Goal: Task Accomplishment & Management: Manage account settings

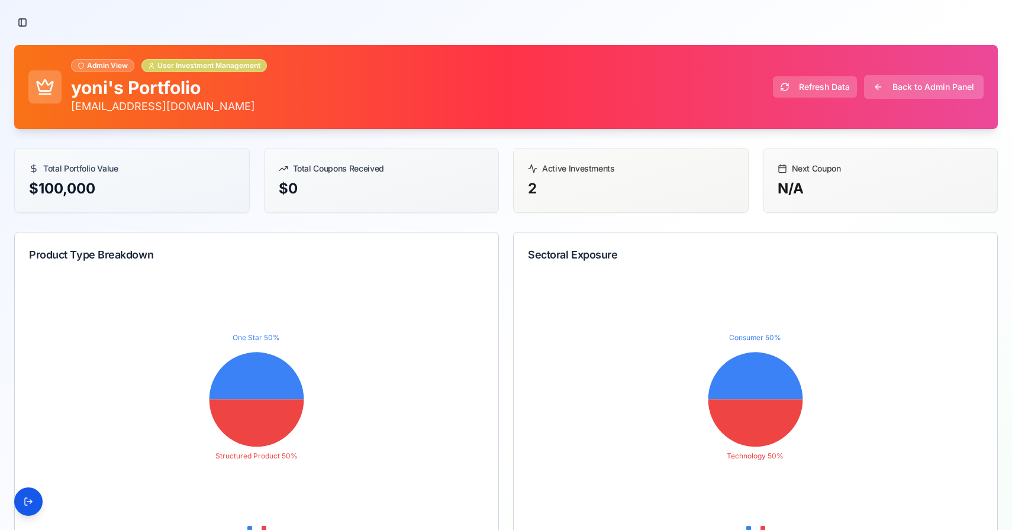
click at [157, 60] on div "User Investment Management" at bounding box center [203, 65] width 125 height 13
click at [15, 26] on button "Toggle Sidebar" at bounding box center [22, 22] width 17 height 17
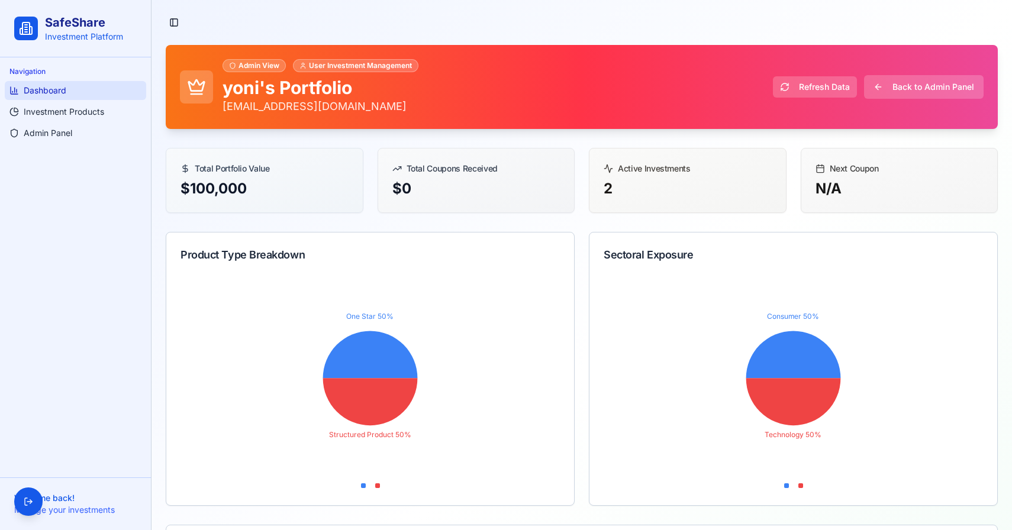
click at [52, 89] on span "Dashboard" at bounding box center [45, 91] width 43 height 12
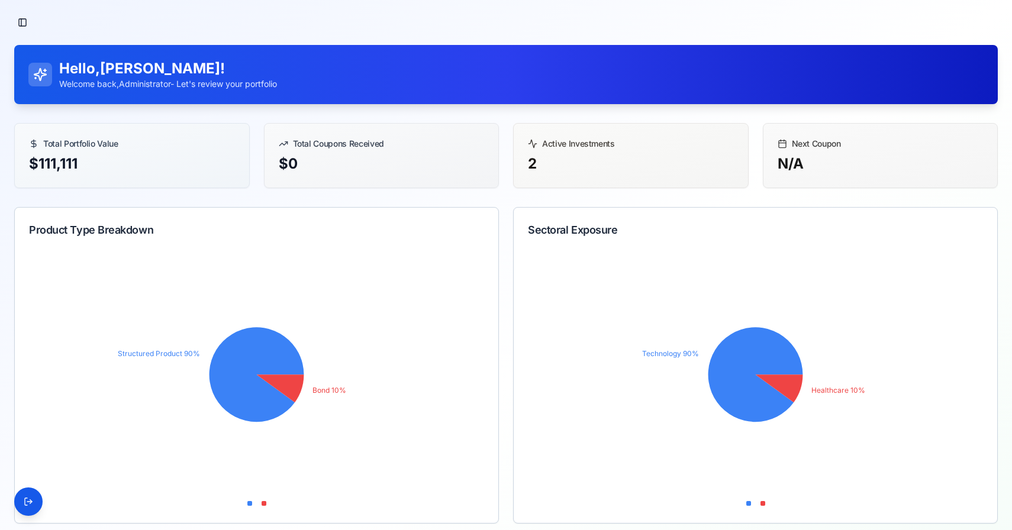
scroll to position [236, 0]
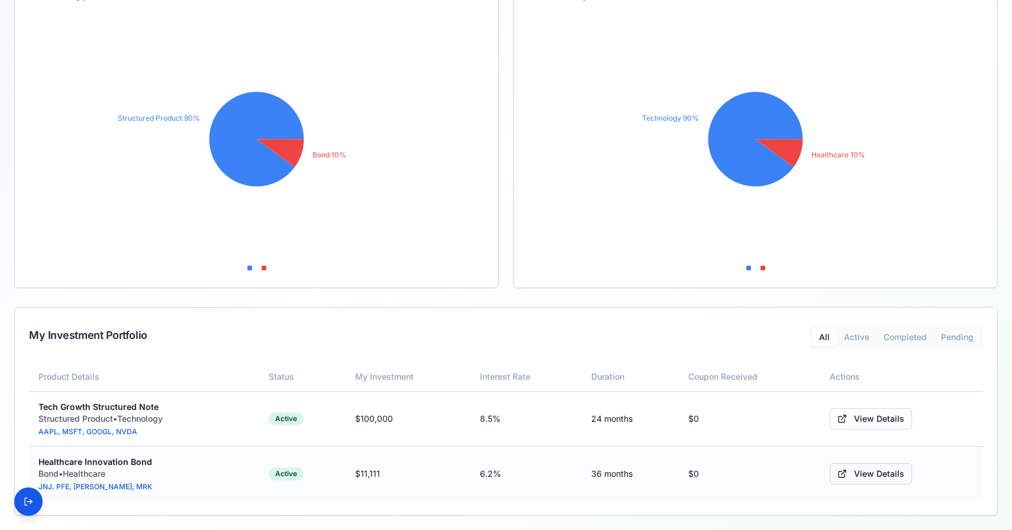
click at [859, 468] on link "View Details" at bounding box center [871, 473] width 82 height 21
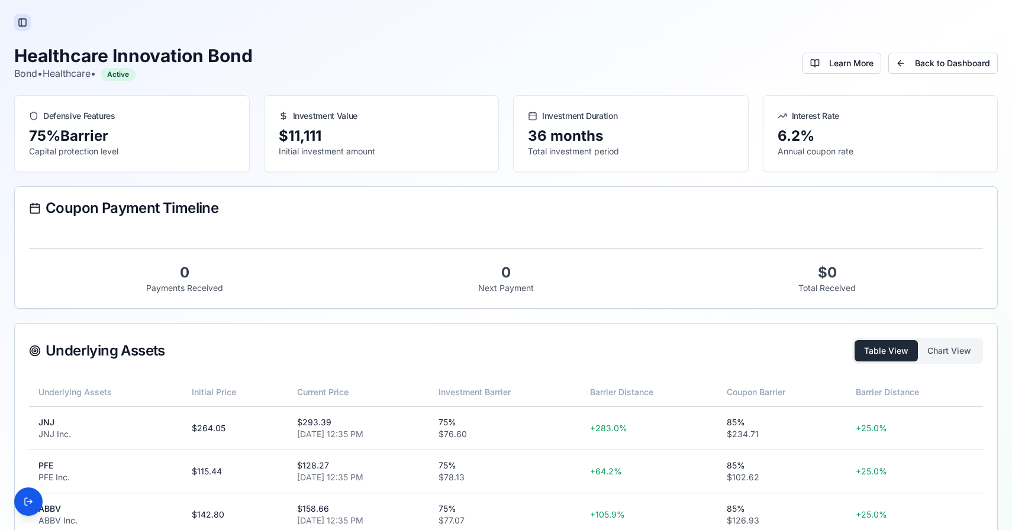
click at [26, 20] on button "Toggle Sidebar" at bounding box center [22, 22] width 17 height 17
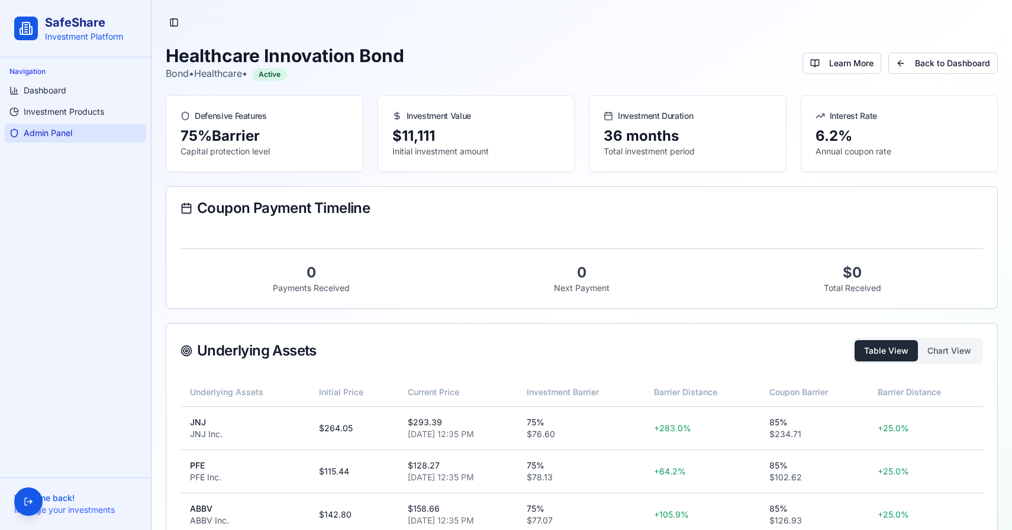
click at [61, 128] on span "Admin Panel" at bounding box center [48, 133] width 49 height 12
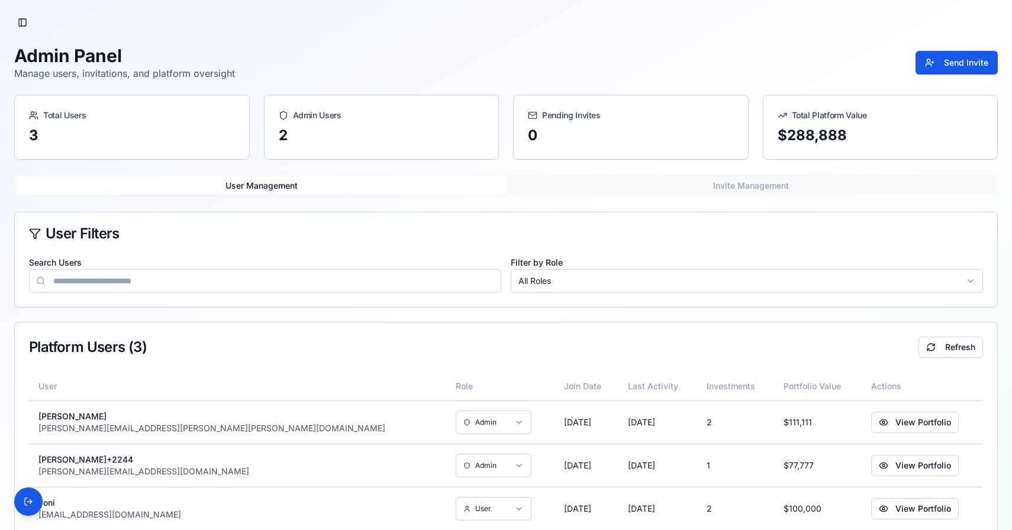
scroll to position [28, 0]
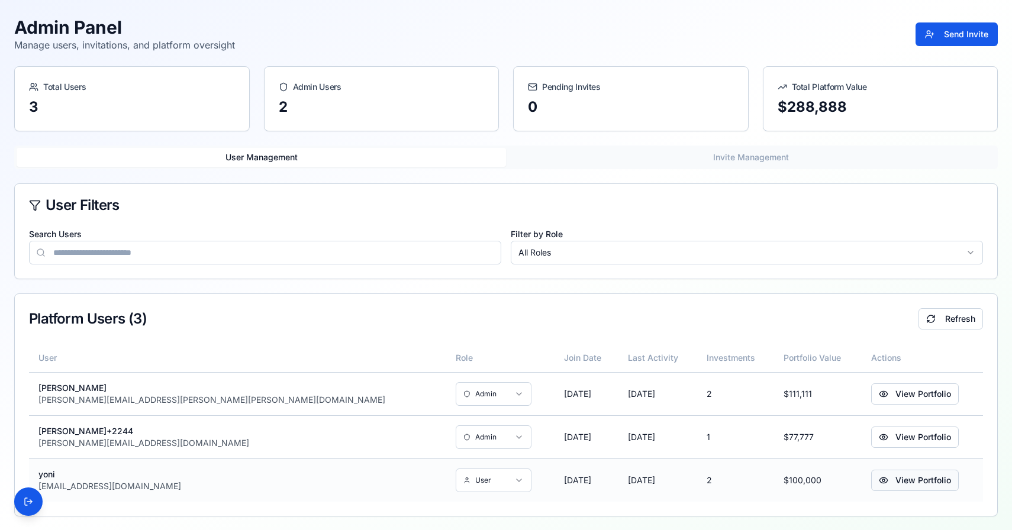
click at [872, 488] on button "View Portfolio" at bounding box center [915, 480] width 88 height 21
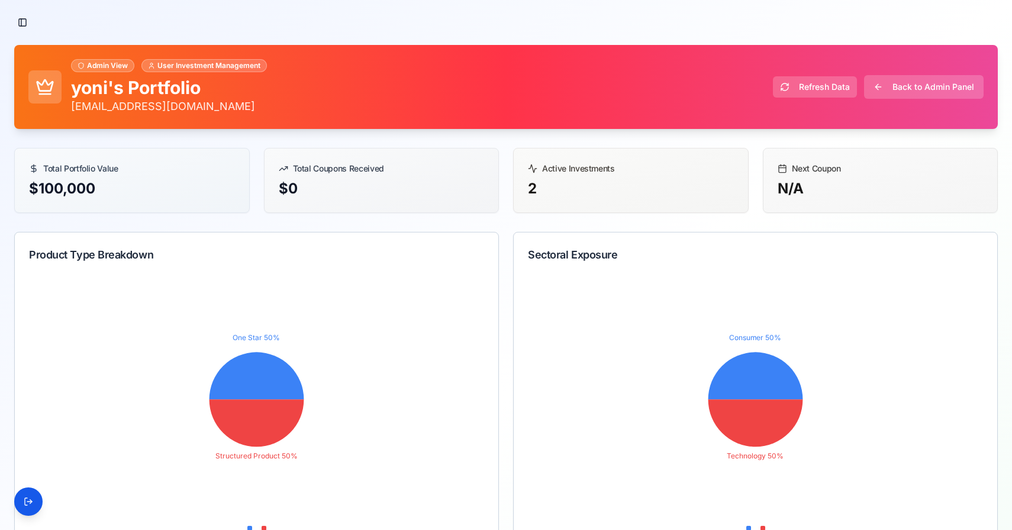
scroll to position [260, 0]
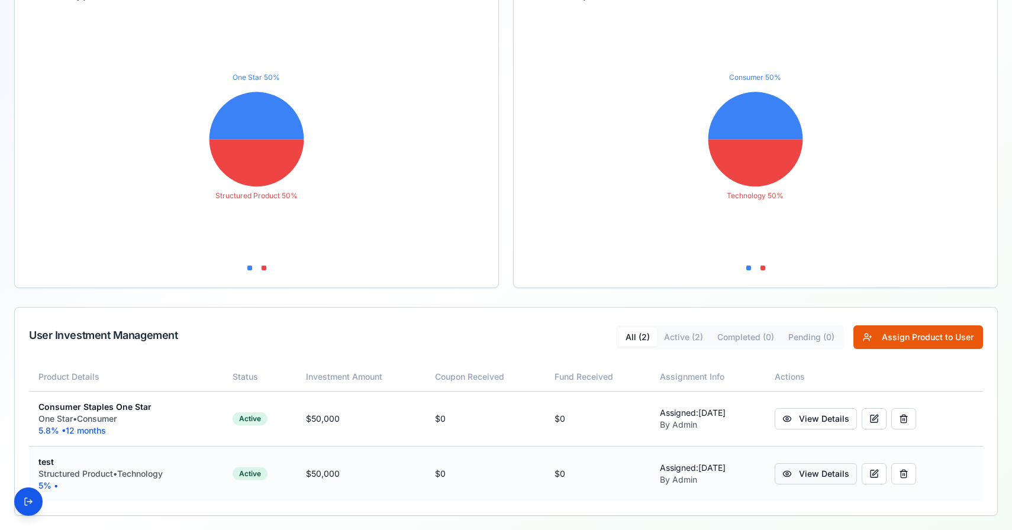
click at [792, 473] on link "View Details" at bounding box center [816, 473] width 82 height 21
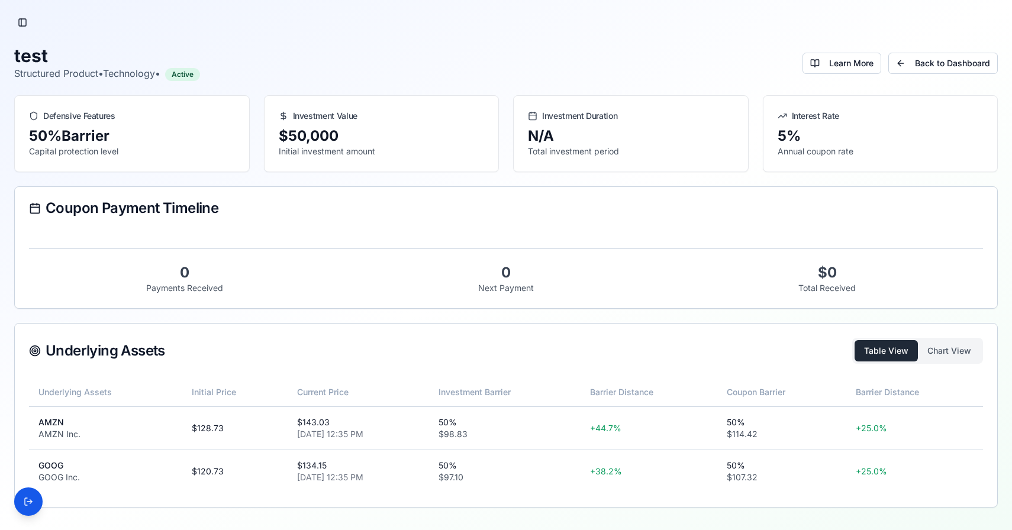
click at [948, 365] on div "Underlying Assets Table View Chart View" at bounding box center [506, 351] width 982 height 54
click at [948, 359] on button "Chart View" at bounding box center [949, 350] width 63 height 21
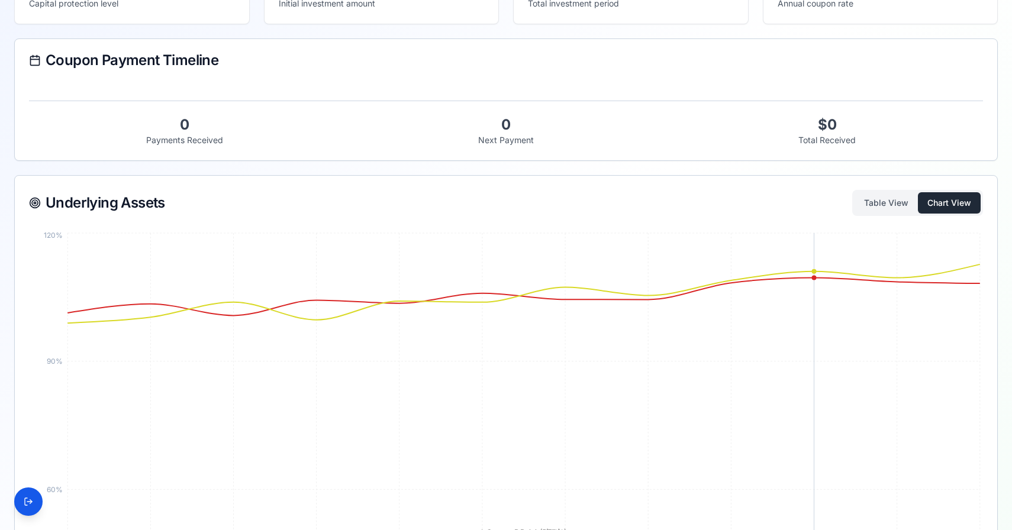
scroll to position [107, 0]
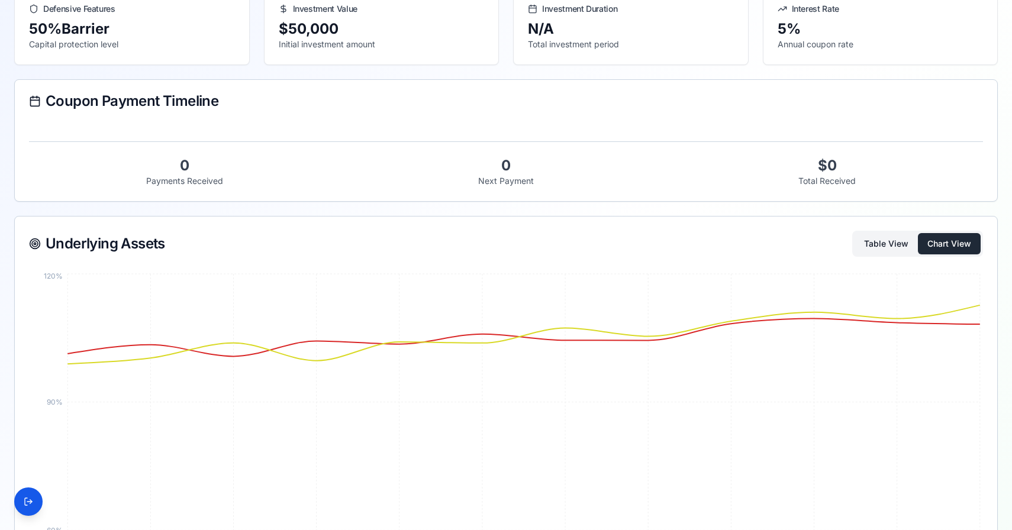
click at [888, 247] on button "Table View" at bounding box center [886, 243] width 63 height 21
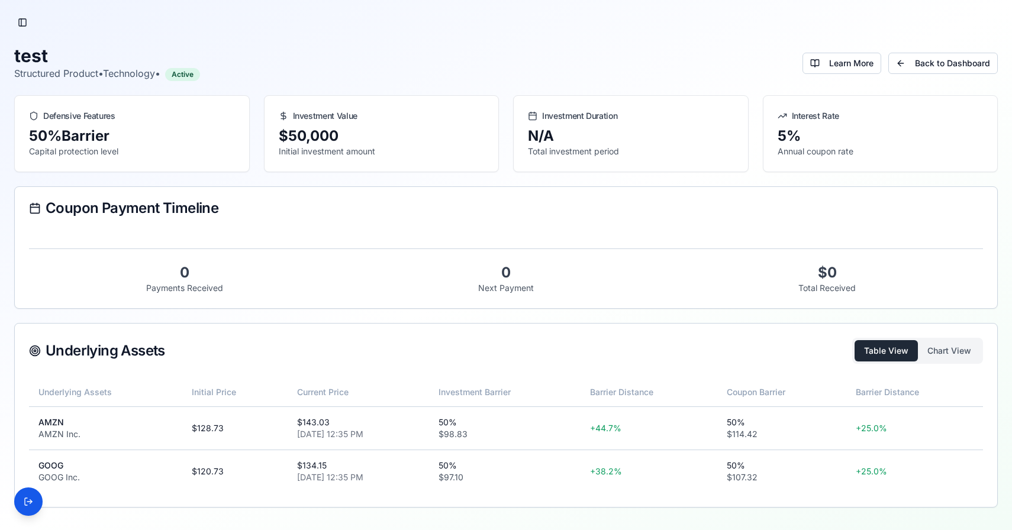
click at [25, 31] on div "Toggle Sidebar test Structured Product • Technology • Active Learn More Back to…" at bounding box center [506, 261] width 1012 height 522
click at [25, 25] on button "Toggle Sidebar" at bounding box center [22, 22] width 17 height 17
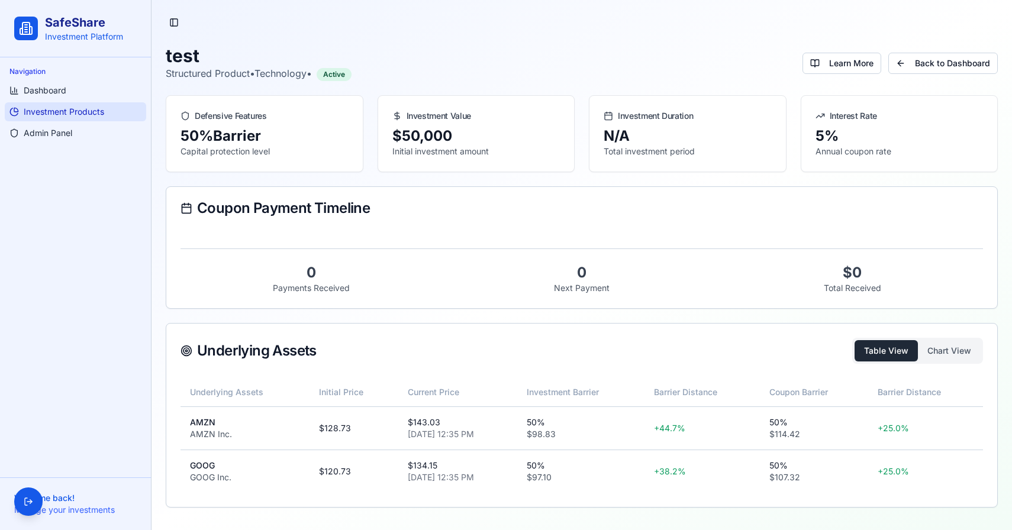
click at [55, 108] on span "Investment Products" at bounding box center [64, 112] width 80 height 12
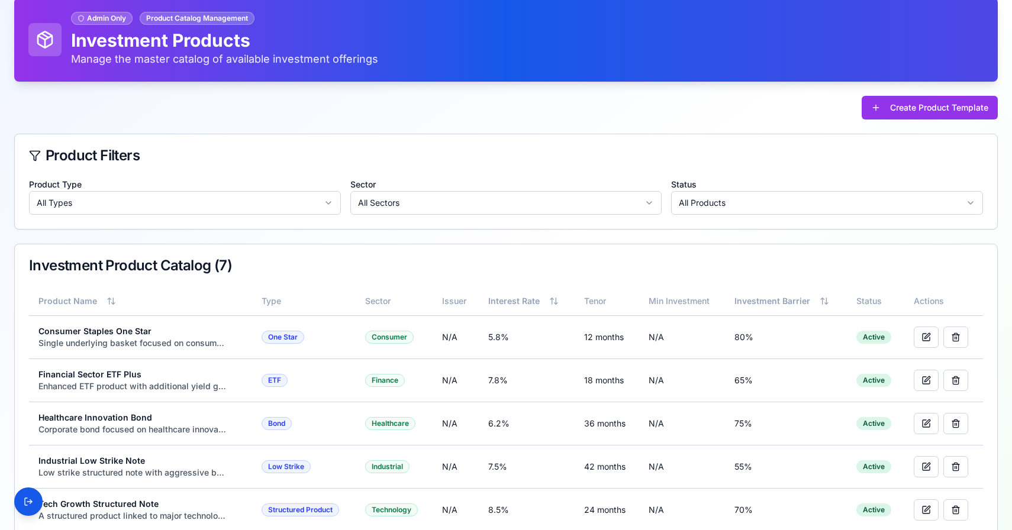
scroll to position [163, 0]
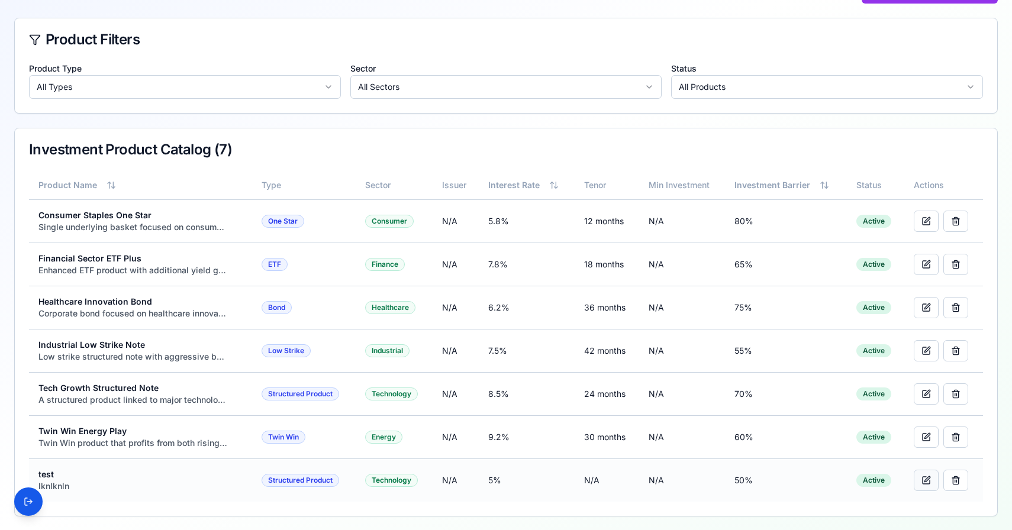
click at [929, 475] on button at bounding box center [926, 480] width 25 height 21
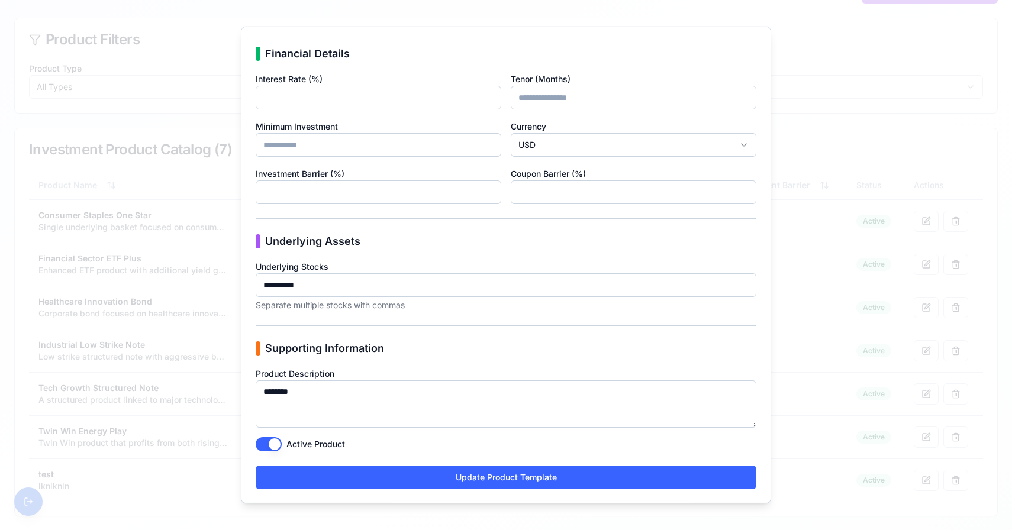
scroll to position [0, 0]
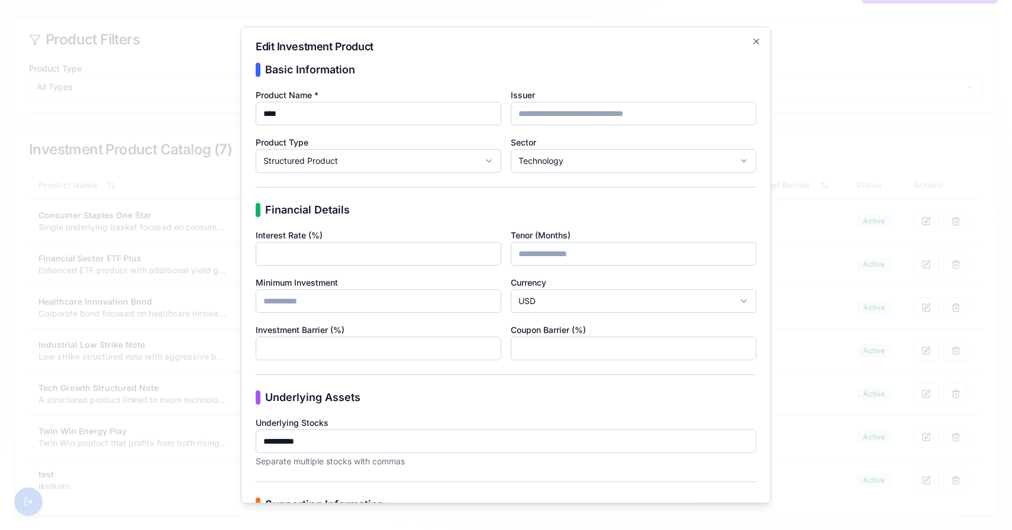
click at [423, 166] on body "SafeShare Investment Platform Navigation Dashboard Investment Products Admin Pa…" at bounding box center [506, 184] width 1012 height 694
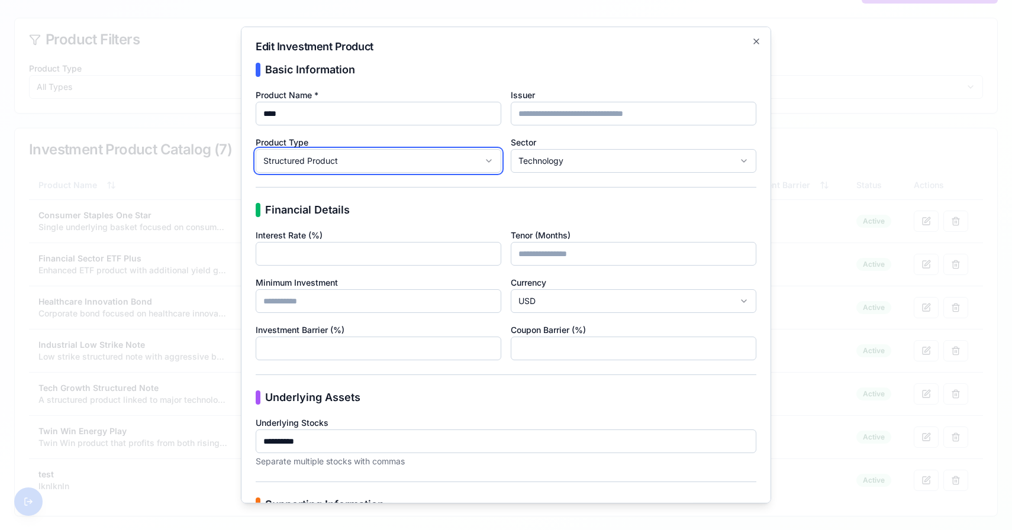
click at [504, 207] on body "SafeShare Investment Platform Navigation Dashboard Investment Products Admin Pa…" at bounding box center [506, 184] width 1012 height 694
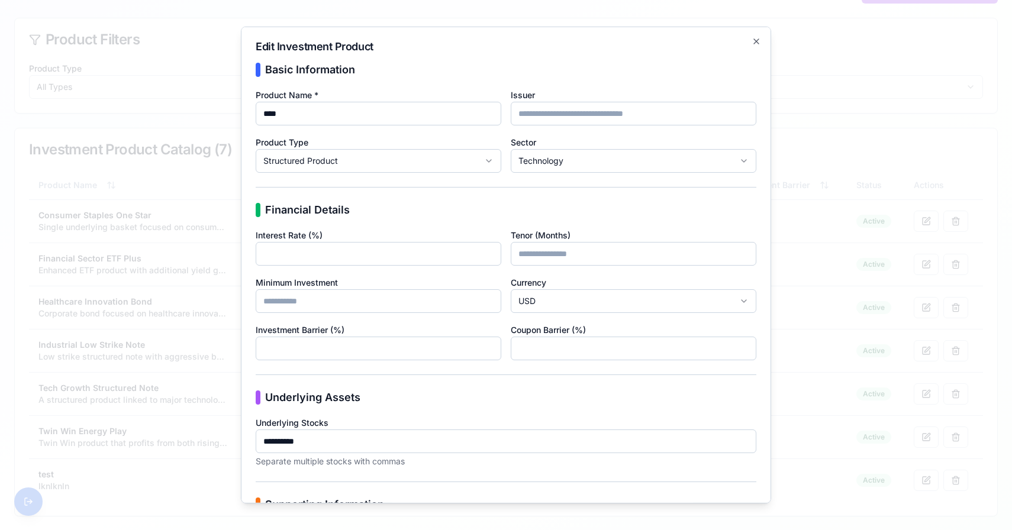
click at [527, 209] on div "Financial Details" at bounding box center [506, 210] width 501 height 17
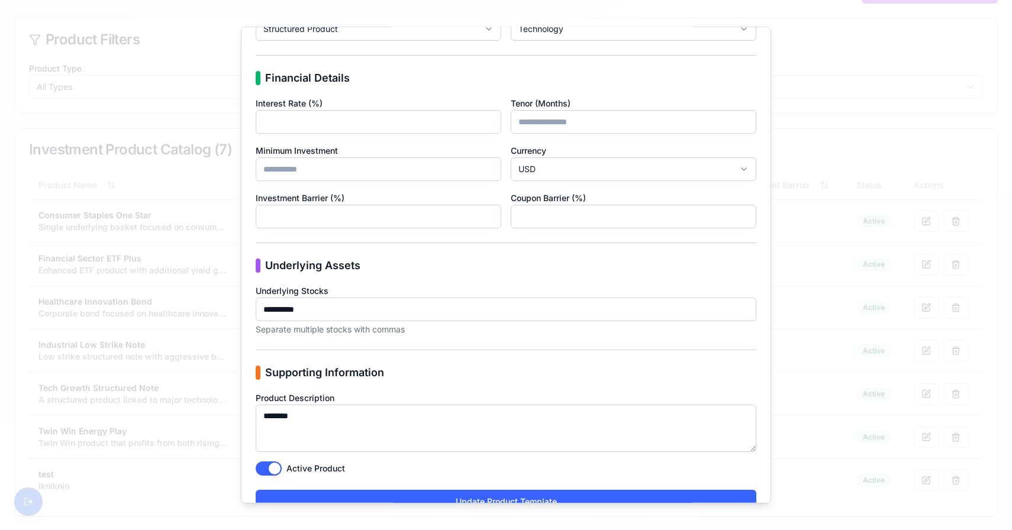
scroll to position [156, 0]
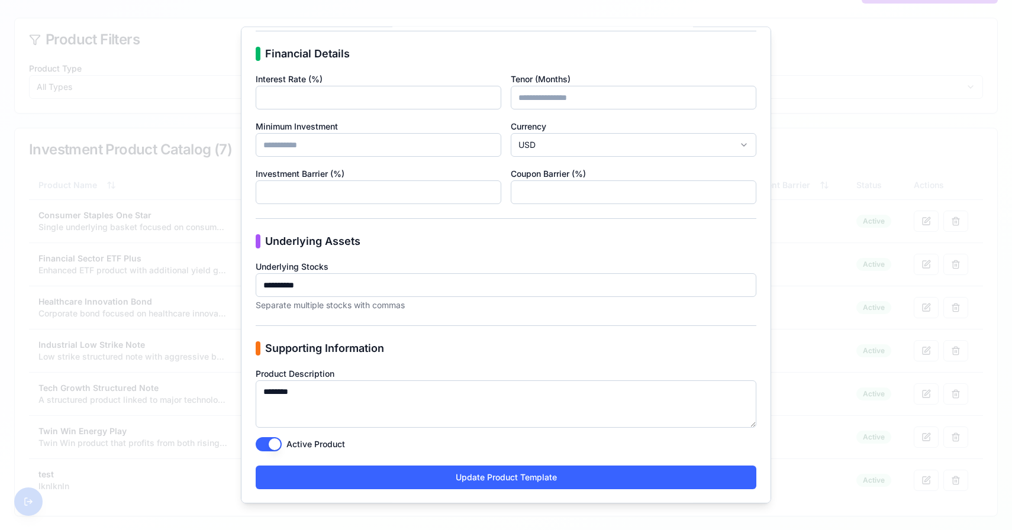
click at [221, 54] on div at bounding box center [506, 265] width 1012 height 530
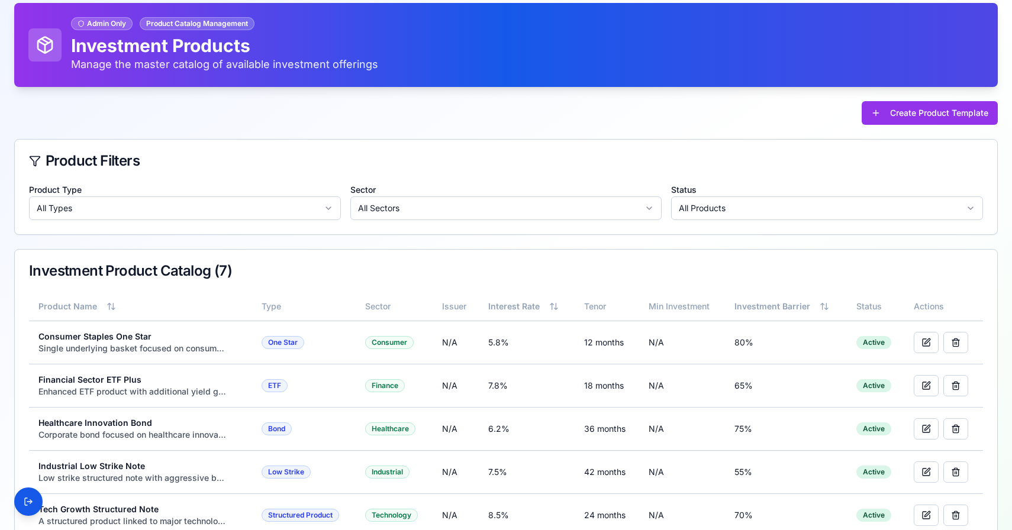
scroll to position [16, 0]
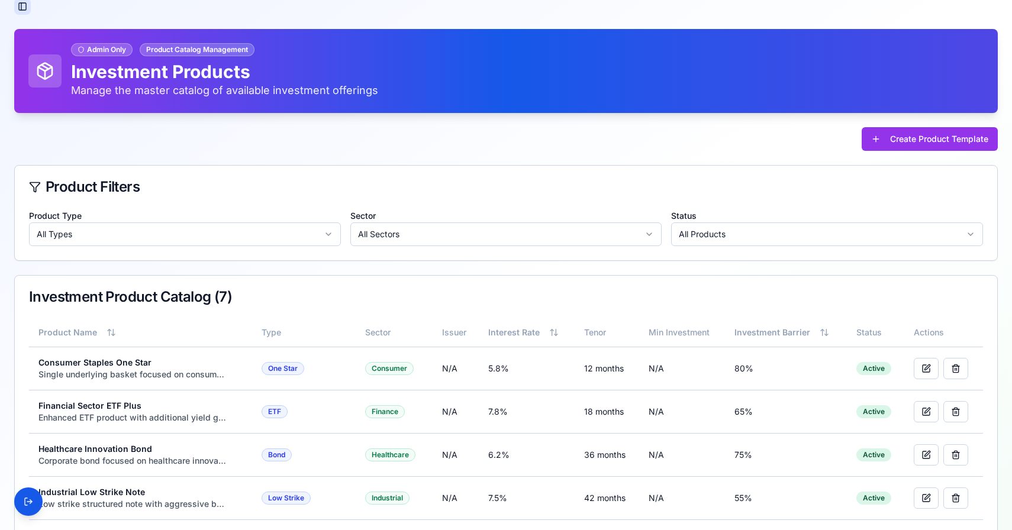
click at [15, 9] on button "Toggle Sidebar" at bounding box center [22, 6] width 17 height 17
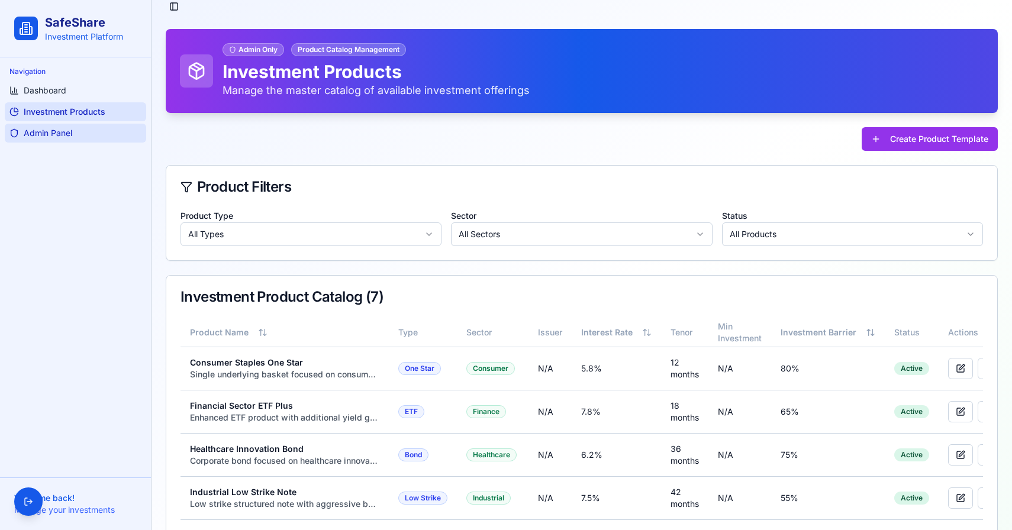
click at [68, 126] on link "Admin Panel" at bounding box center [75, 133] width 141 height 19
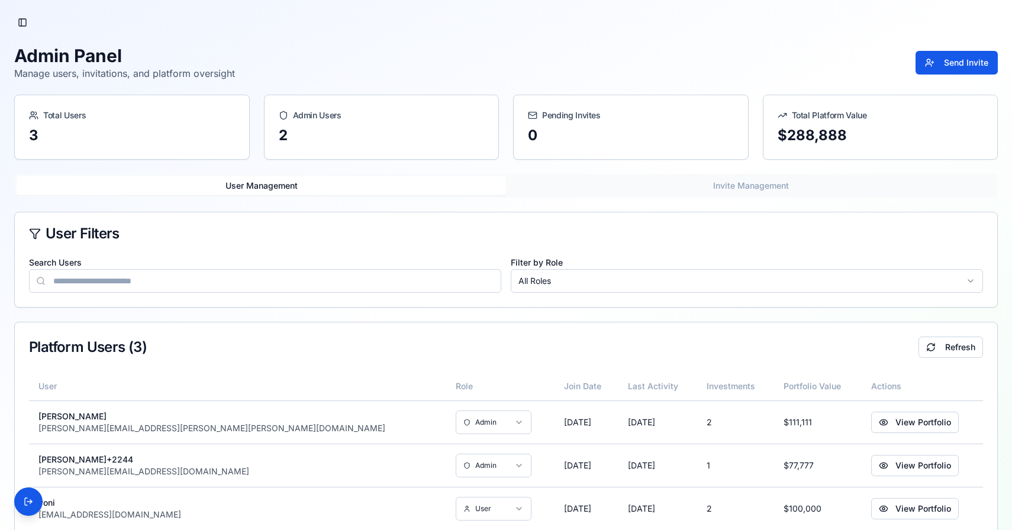
scroll to position [28, 0]
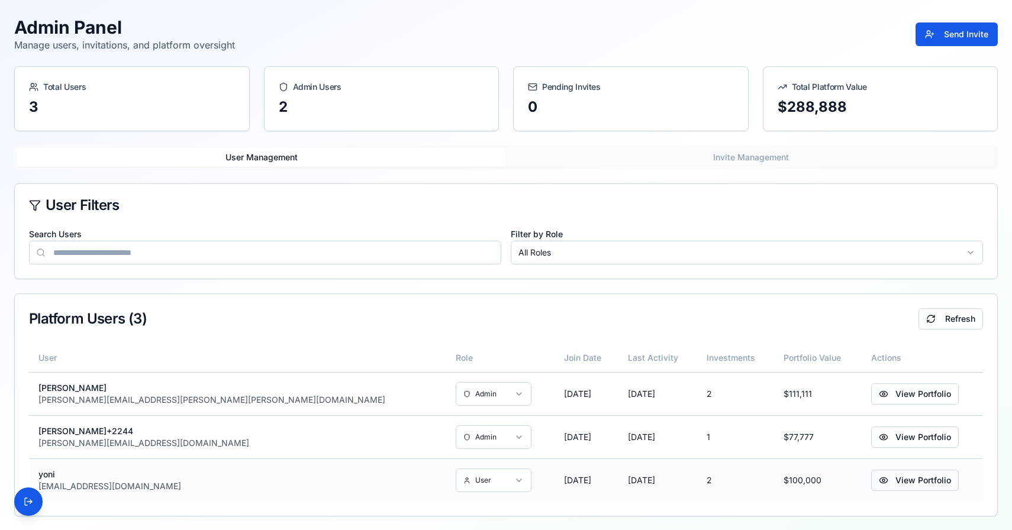
click at [871, 470] on button "View Portfolio" at bounding box center [915, 480] width 88 height 21
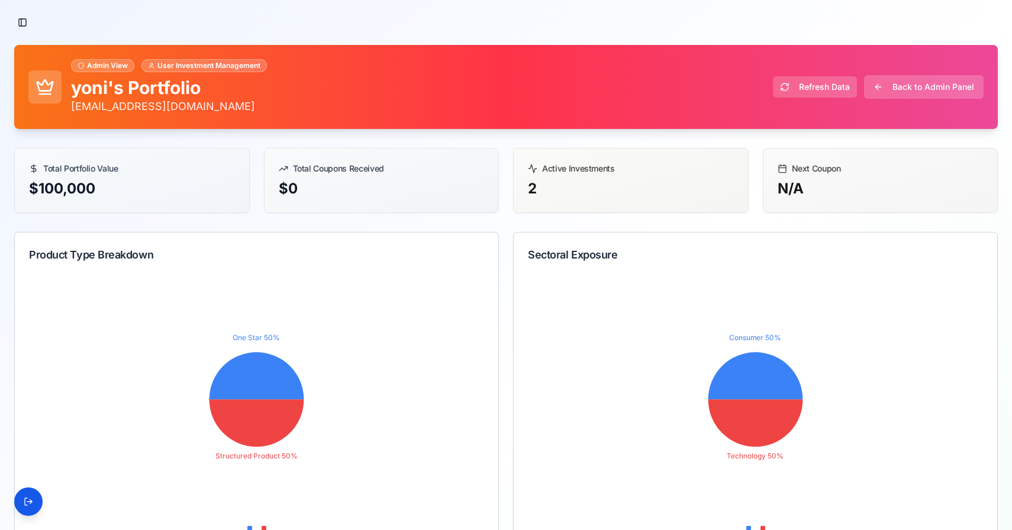
scroll to position [260, 0]
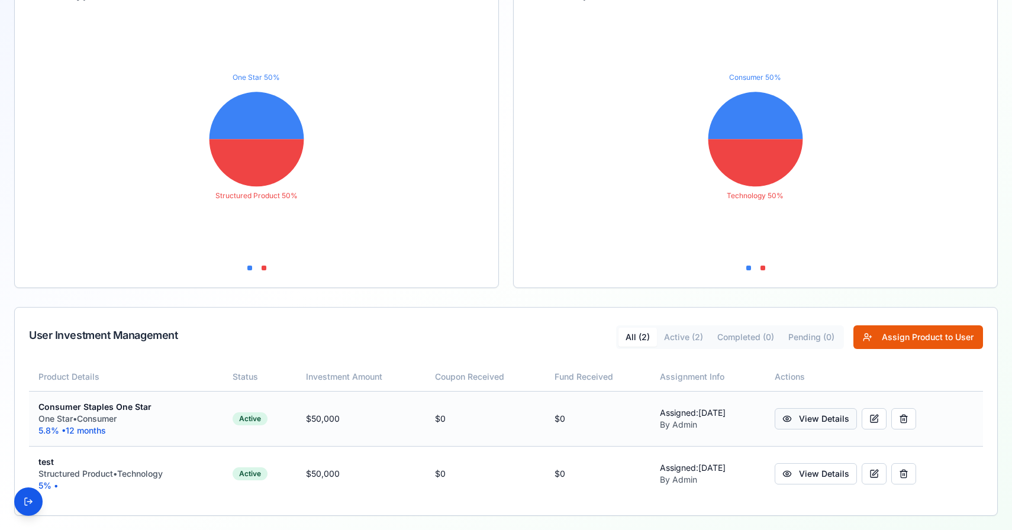
click at [804, 412] on link "View Details" at bounding box center [816, 418] width 82 height 21
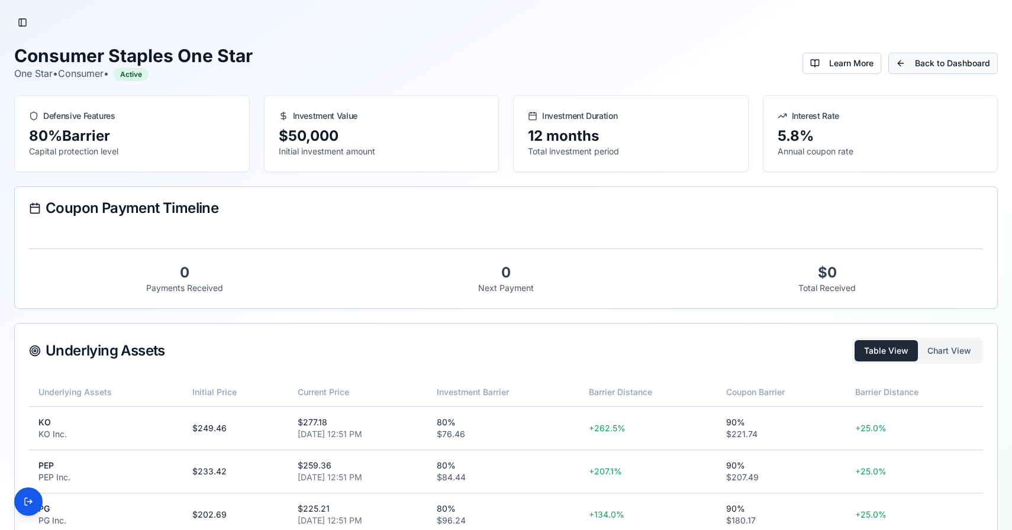
click at [949, 64] on link "Back to Dashboard" at bounding box center [942, 63] width 109 height 21
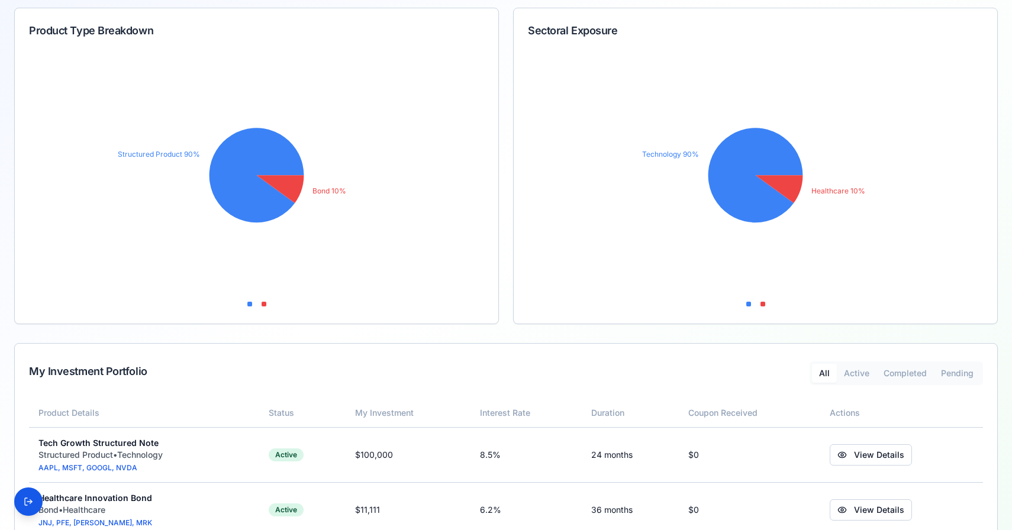
scroll to position [236, 0]
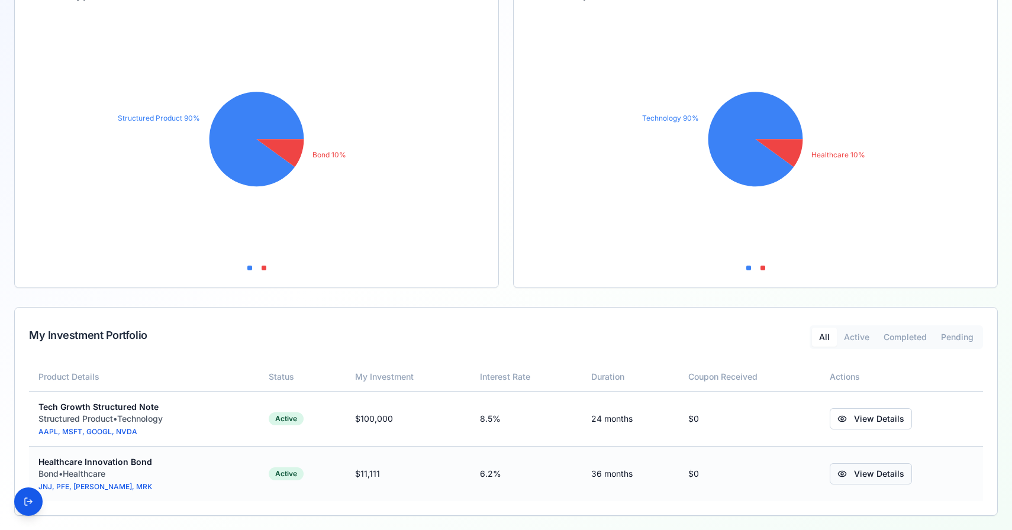
click at [878, 474] on link "View Details" at bounding box center [871, 473] width 82 height 21
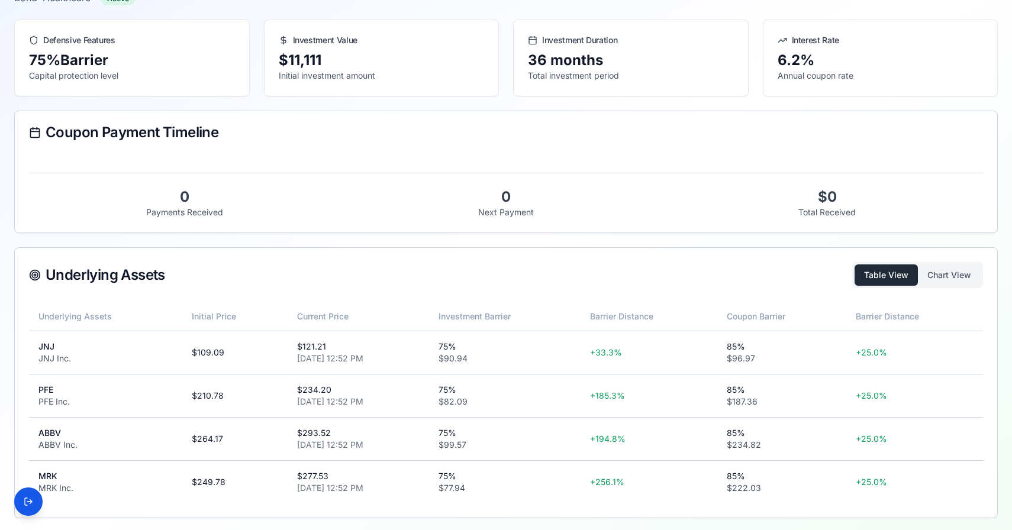
scroll to position [78, 0]
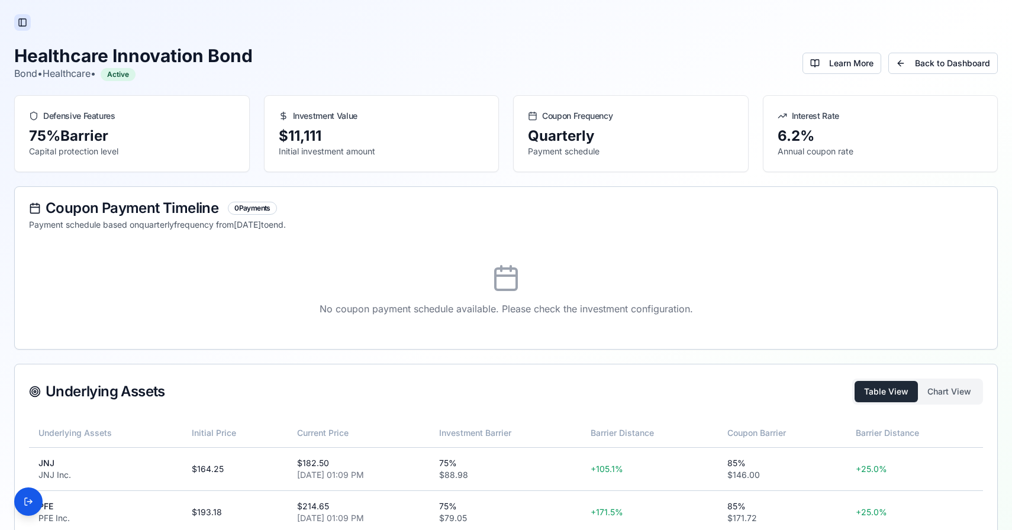
click at [20, 25] on button "Toggle Sidebar" at bounding box center [22, 22] width 17 height 17
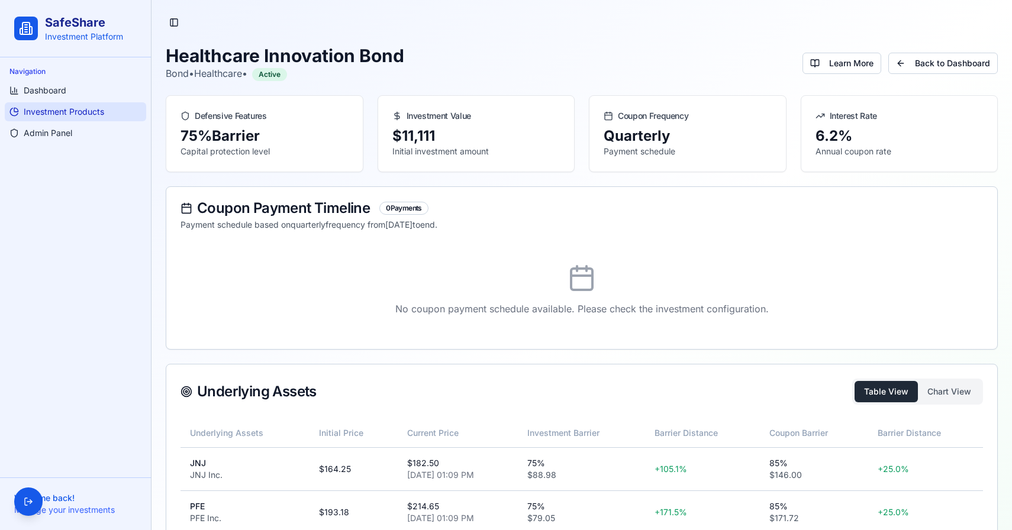
click at [72, 108] on span "Investment Products" at bounding box center [64, 112] width 80 height 12
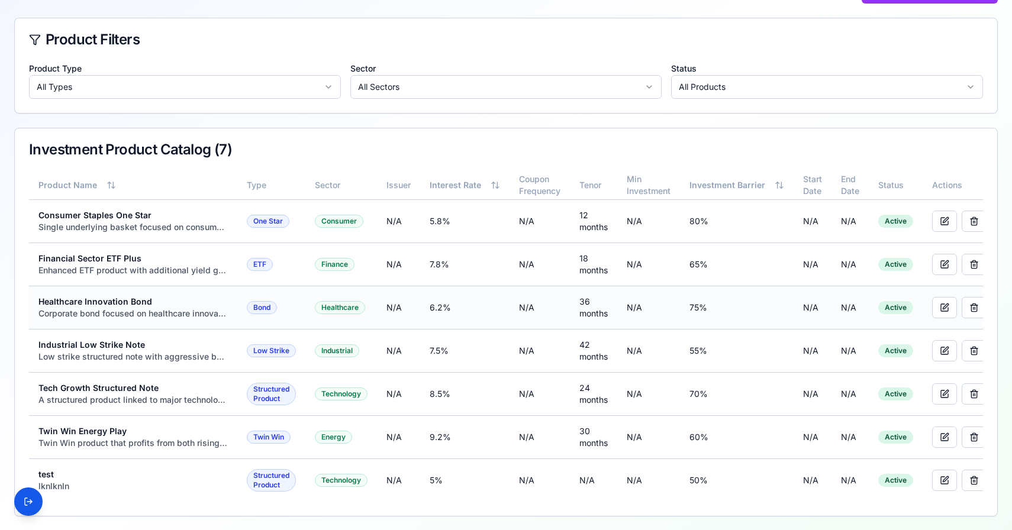
scroll to position [0, 12]
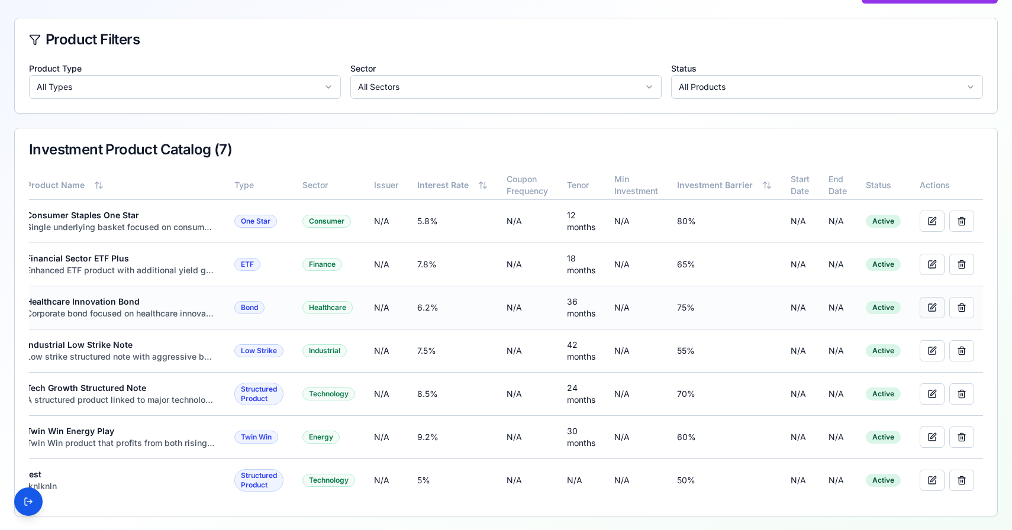
click at [924, 308] on button at bounding box center [932, 307] width 25 height 21
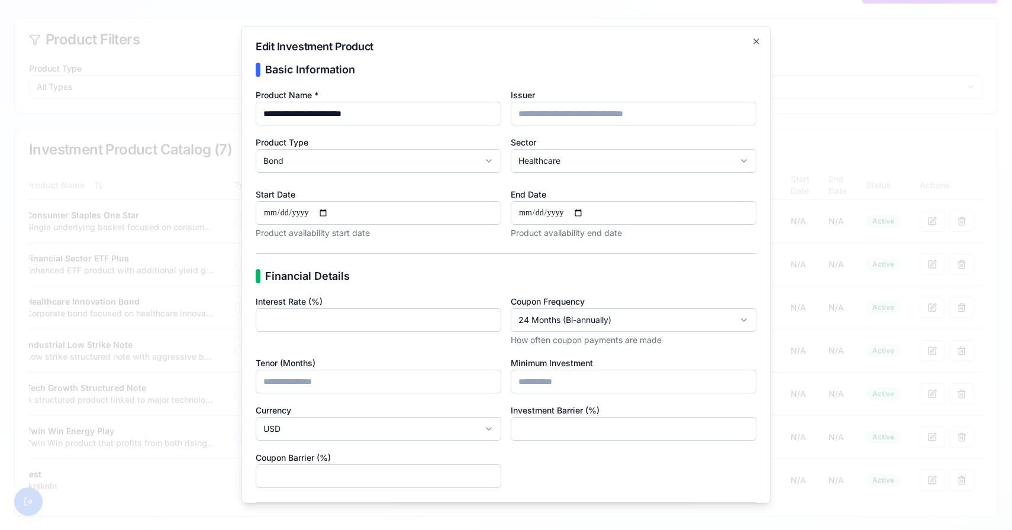
click at [480, 208] on input "Start Date" at bounding box center [379, 213] width 246 height 24
click at [328, 211] on input "Start Date" at bounding box center [379, 213] width 246 height 24
type input "**********"
click at [591, 217] on input "End Date" at bounding box center [634, 213] width 246 height 24
type input "**********"
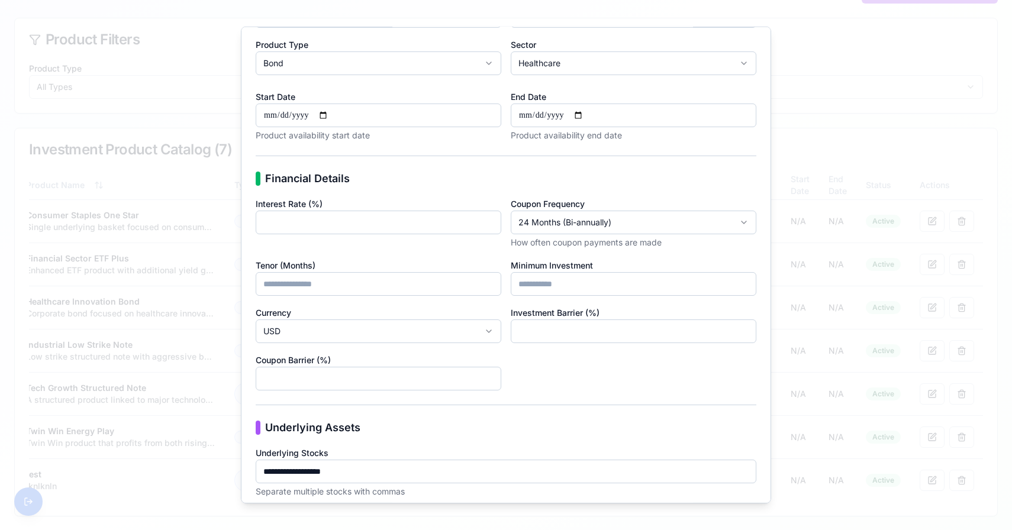
scroll to position [96, 0]
click at [567, 231] on body "SafeShare Investment Platform Navigation Dashboard Investment Products Admin Pa…" at bounding box center [506, 184] width 1012 height 694
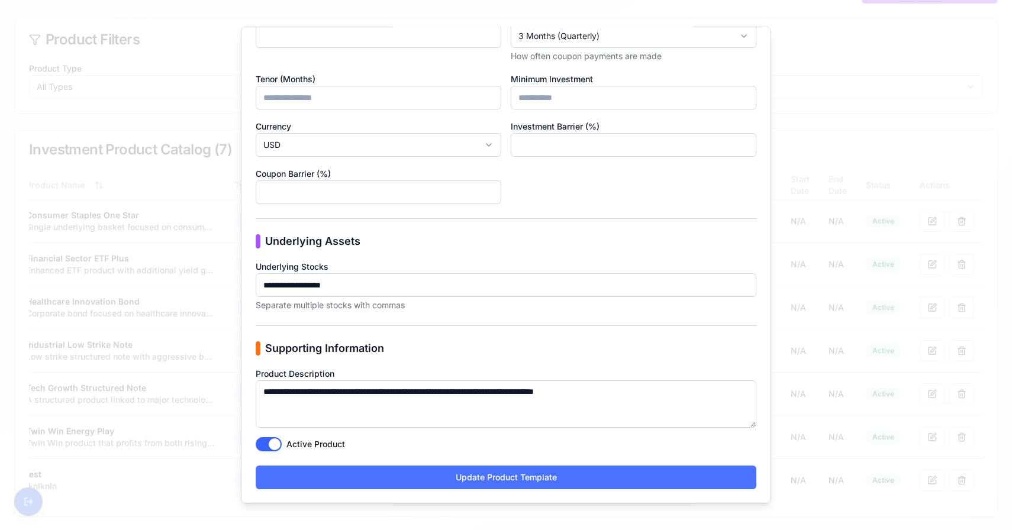
click at [600, 469] on button "Update Product Template" at bounding box center [506, 478] width 501 height 24
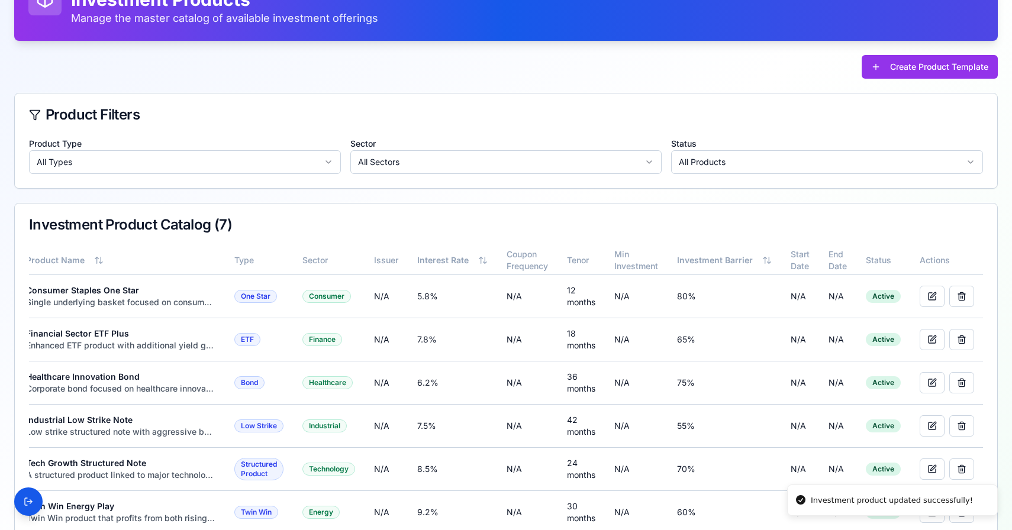
scroll to position [0, 0]
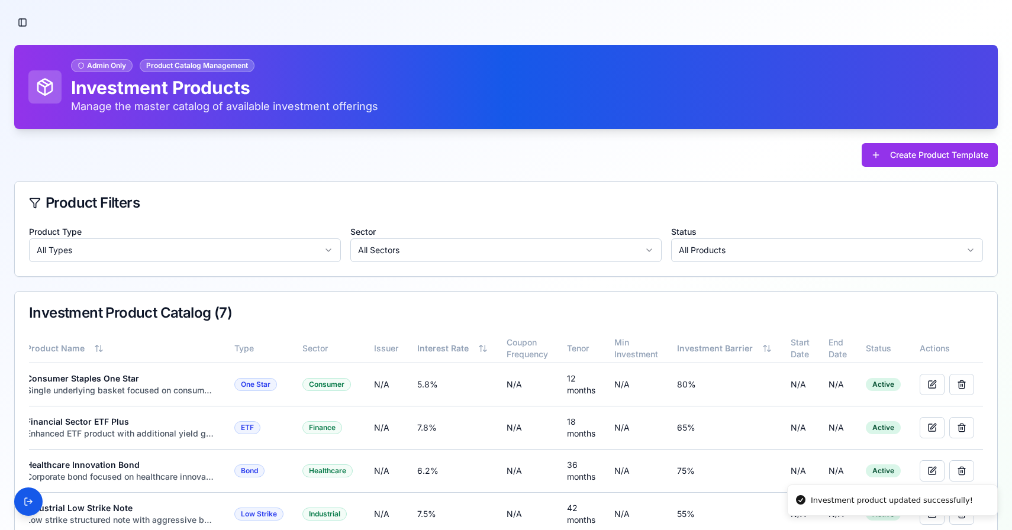
click at [22, 38] on div "Toggle Sidebar Admin Only Product Catalog Management Investment Products Manage…" at bounding box center [506, 347] width 1012 height 694
click at [22, 18] on button "Toggle Sidebar" at bounding box center [22, 22] width 17 height 17
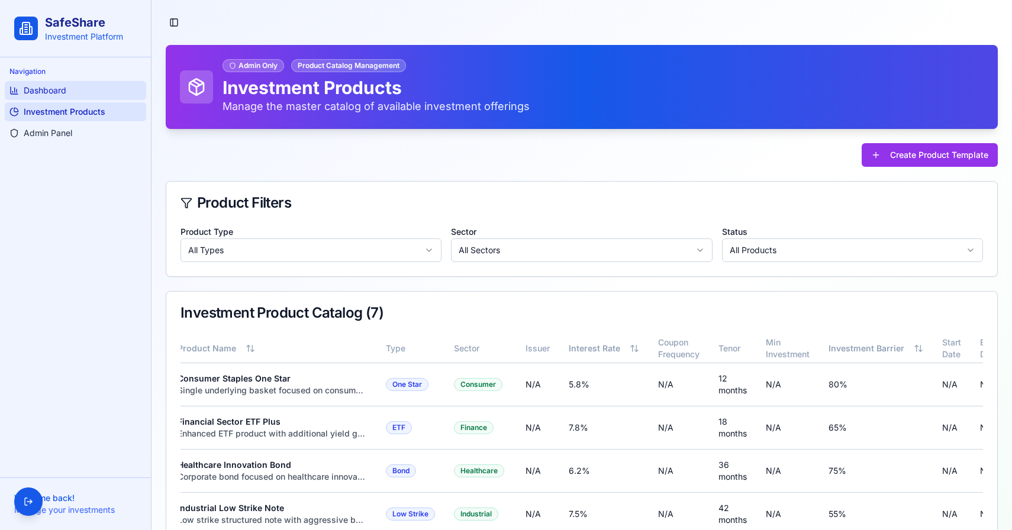
click at [53, 82] on link "Dashboard" at bounding box center [75, 90] width 141 height 19
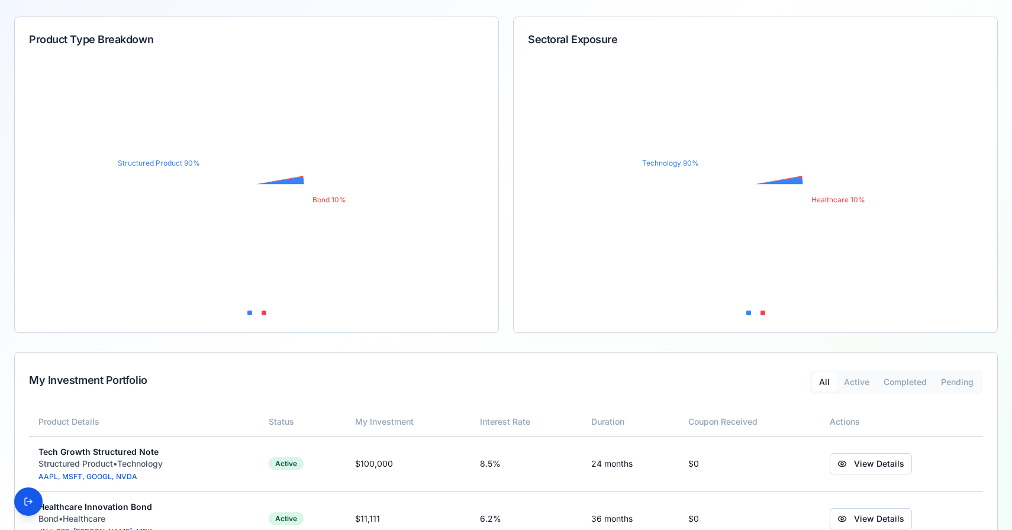
scroll to position [236, 0]
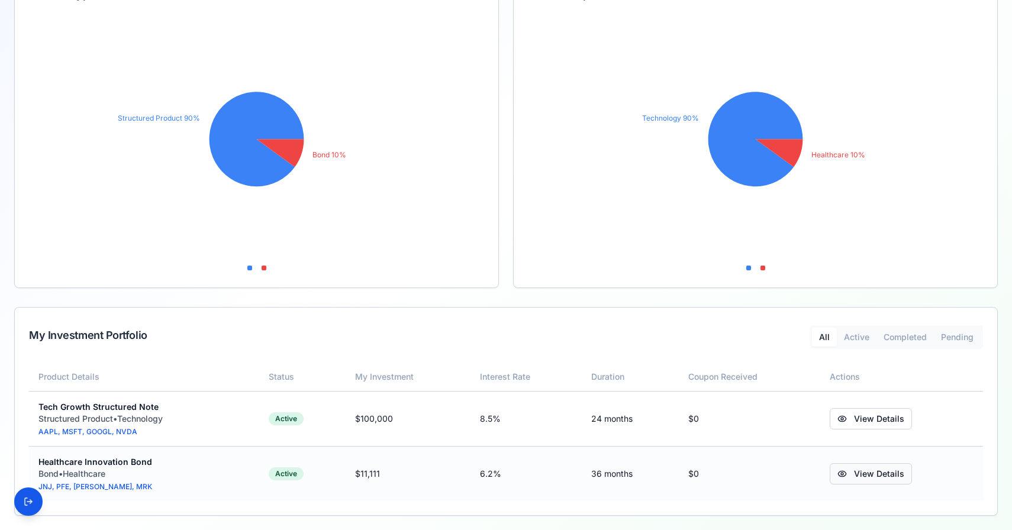
click at [847, 475] on link "View Details" at bounding box center [871, 473] width 82 height 21
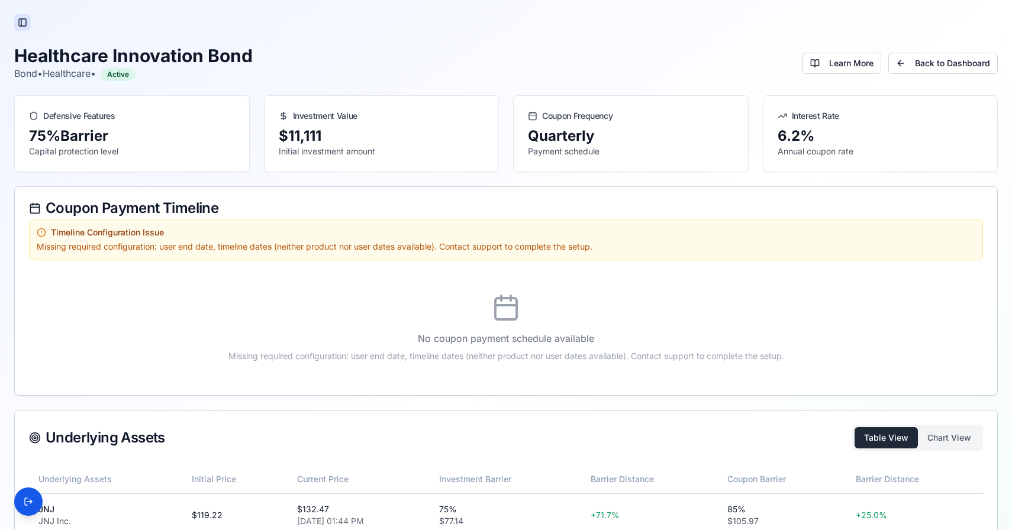
click at [22, 27] on button "Toggle Sidebar" at bounding box center [22, 22] width 17 height 17
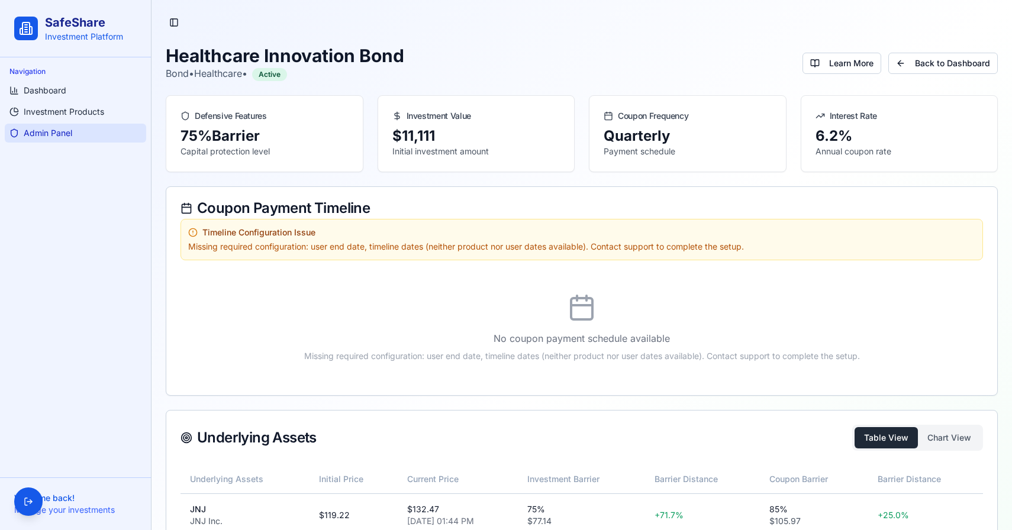
click at [67, 133] on span "Admin Panel" at bounding box center [48, 133] width 49 height 12
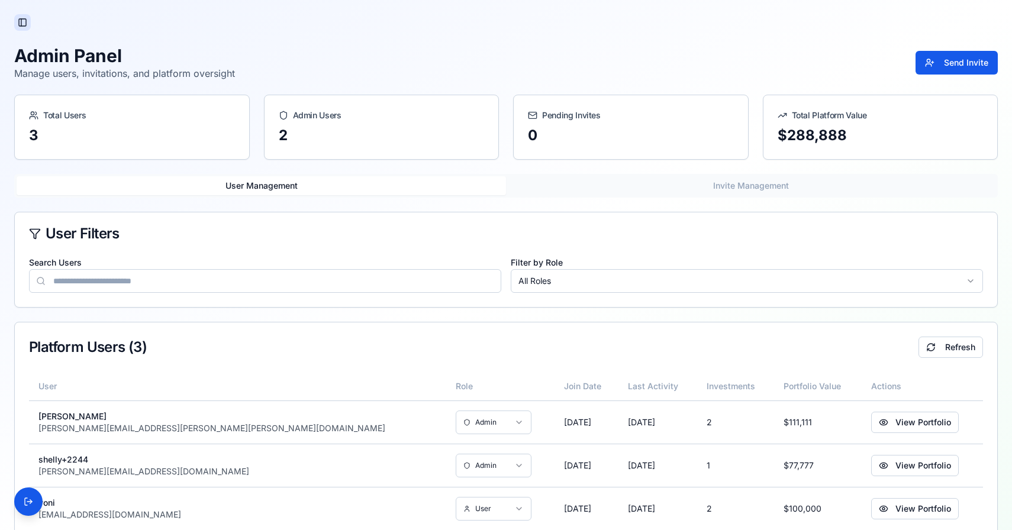
click at [24, 18] on button "Toggle Sidebar" at bounding box center [22, 22] width 17 height 17
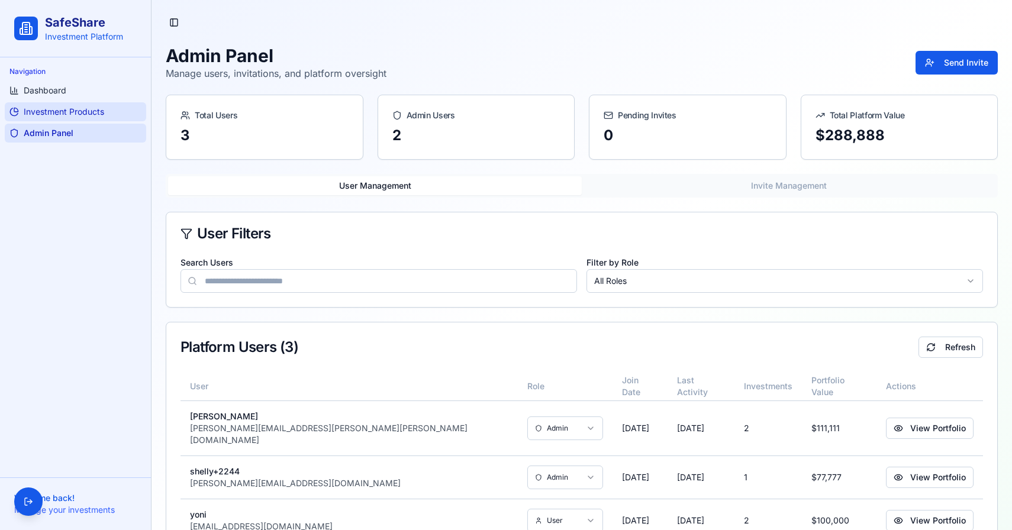
click at [62, 112] on span "Investment Products" at bounding box center [64, 112] width 80 height 12
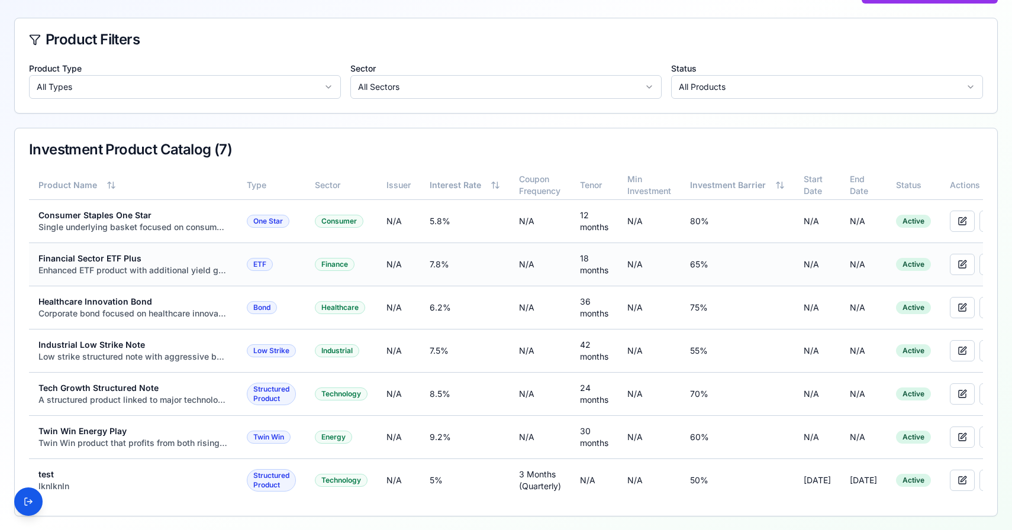
scroll to position [0, 59]
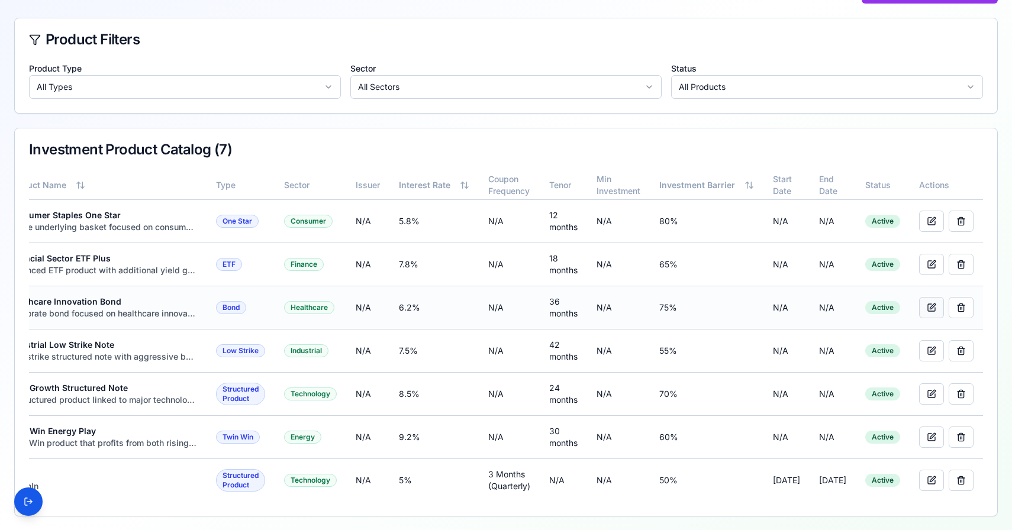
click at [935, 314] on button at bounding box center [931, 307] width 25 height 21
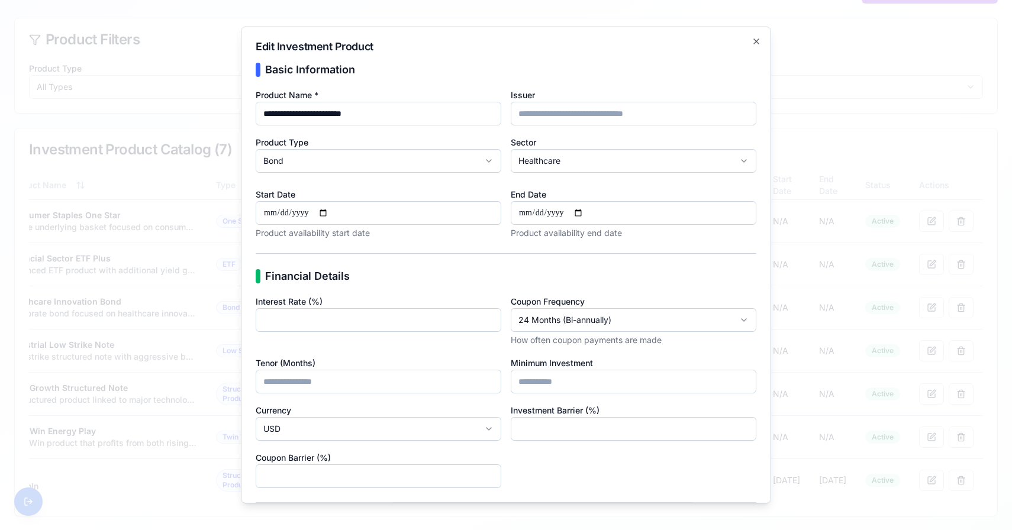
click at [335, 214] on input "Start Date" at bounding box center [379, 213] width 246 height 24
type input "**********"
click at [585, 211] on input "End Date" at bounding box center [634, 213] width 246 height 24
type input "**********"
click at [648, 284] on div "Financial Details" at bounding box center [506, 276] width 501 height 17
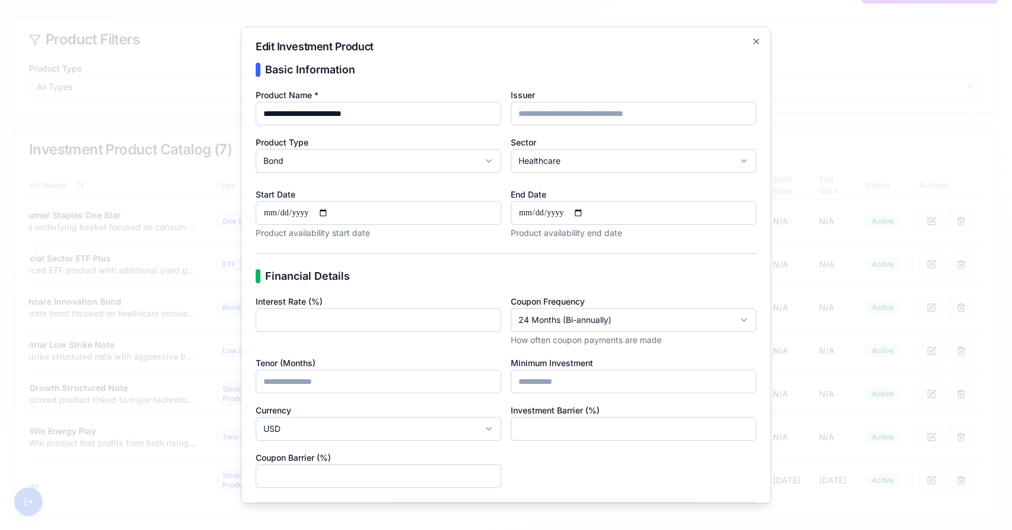
click at [601, 320] on body "SafeShare Investment Platform Navigation Dashboard Investment Products Admin Pa…" at bounding box center [506, 184] width 1012 height 694
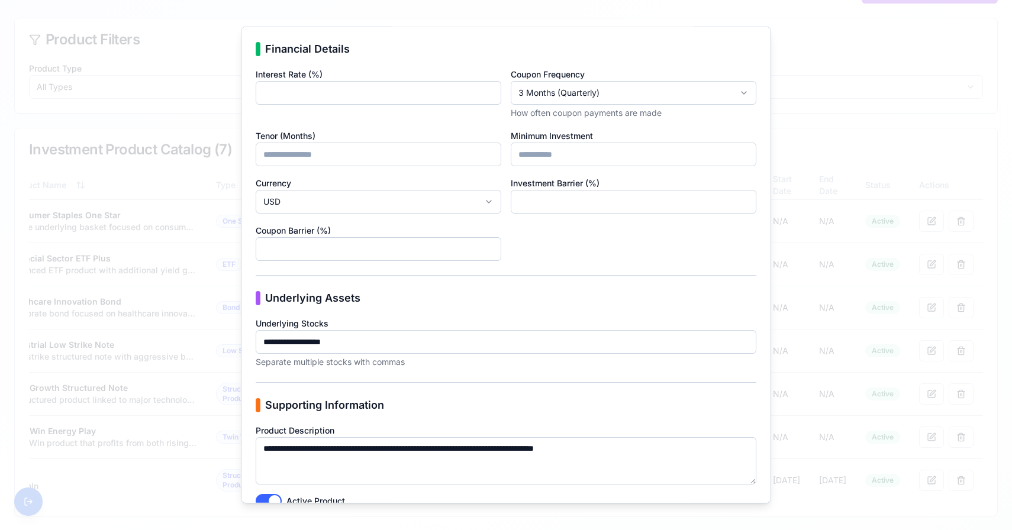
scroll to position [284, 0]
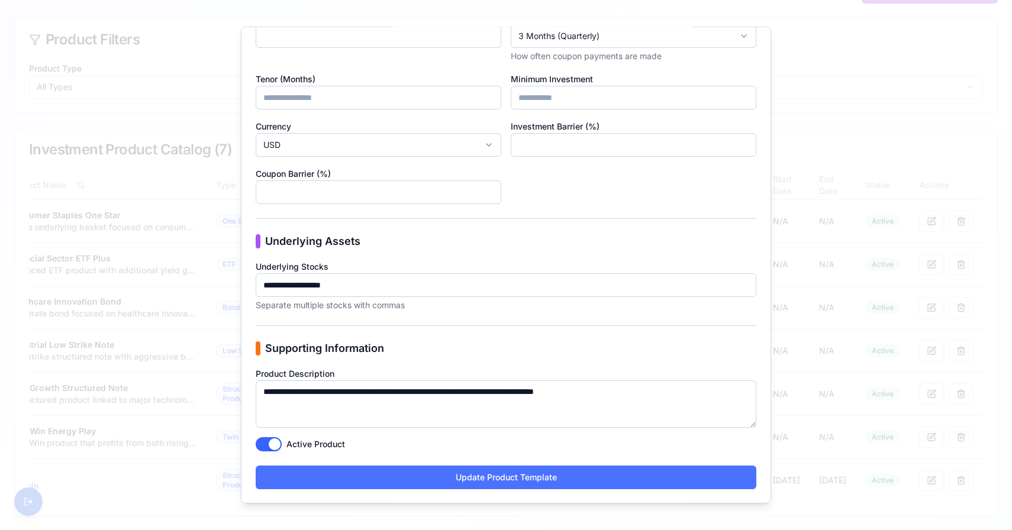
click at [471, 476] on button "Update Product Template" at bounding box center [506, 478] width 501 height 24
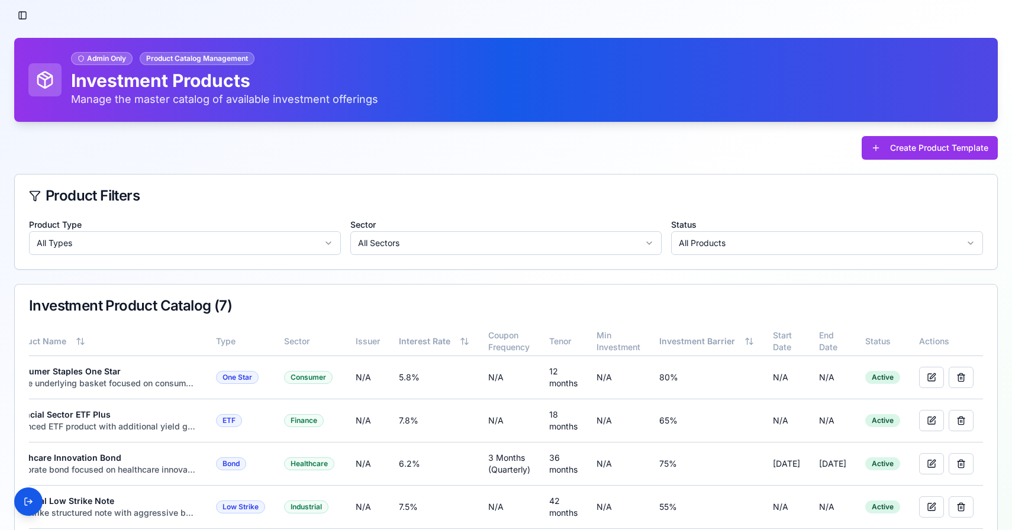
scroll to position [0, 0]
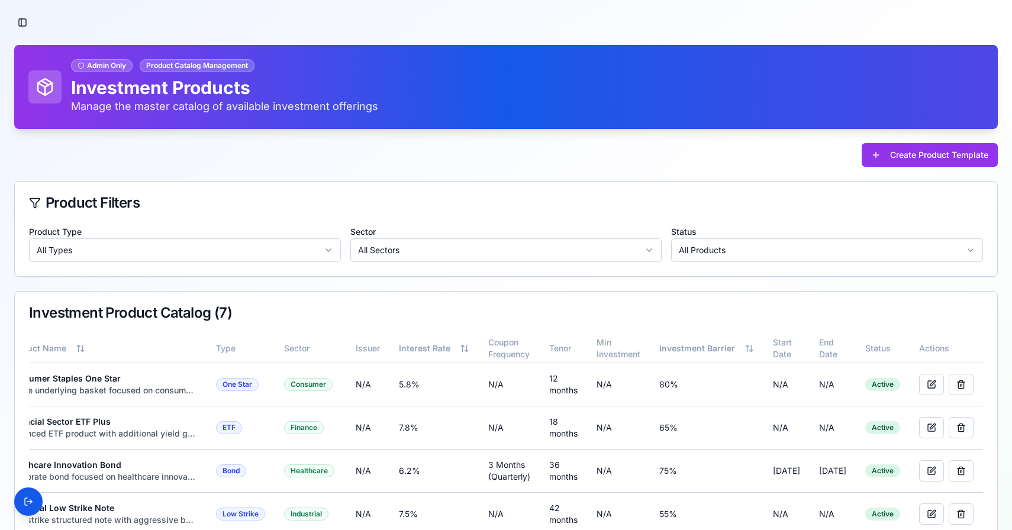
click at [21, 23] on button "Toggle Sidebar" at bounding box center [22, 22] width 17 height 17
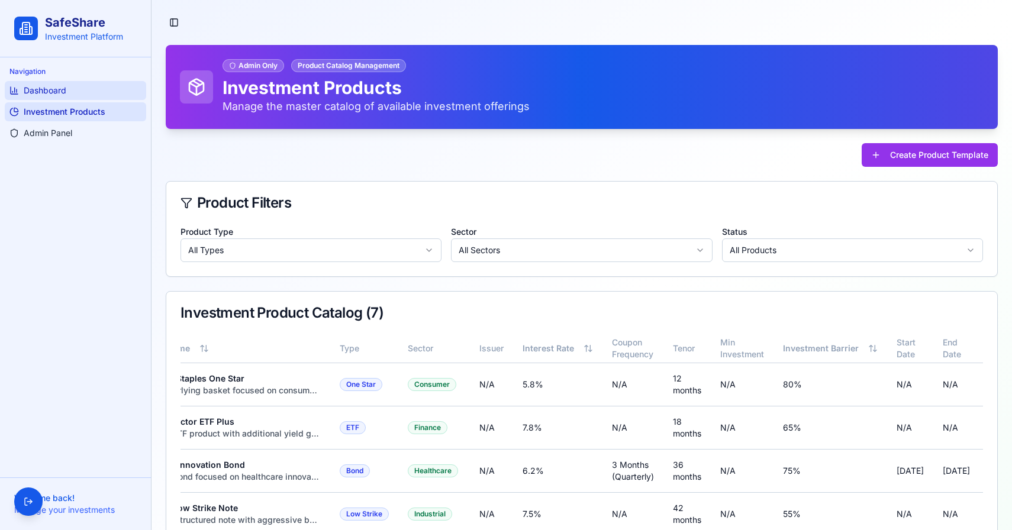
click at [53, 85] on span "Dashboard" at bounding box center [45, 91] width 43 height 12
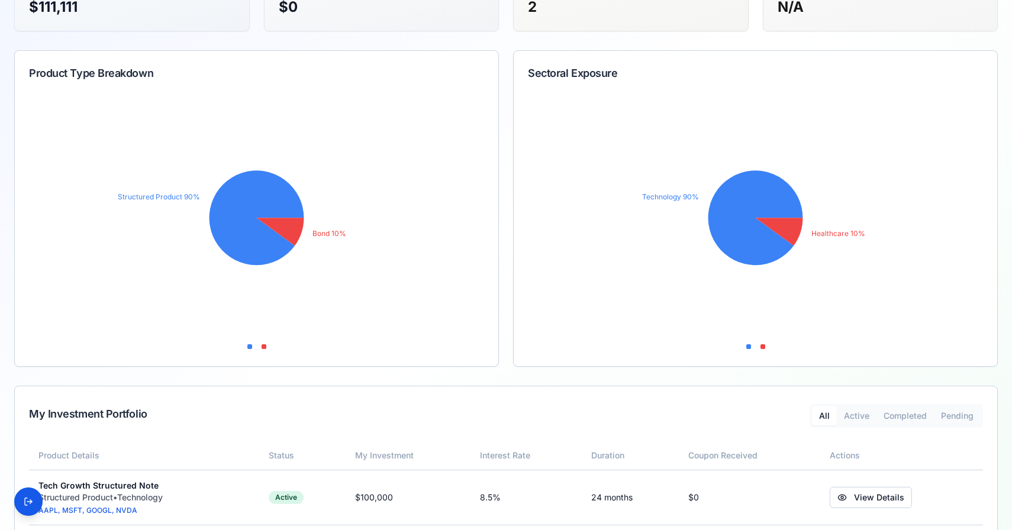
scroll to position [236, 0]
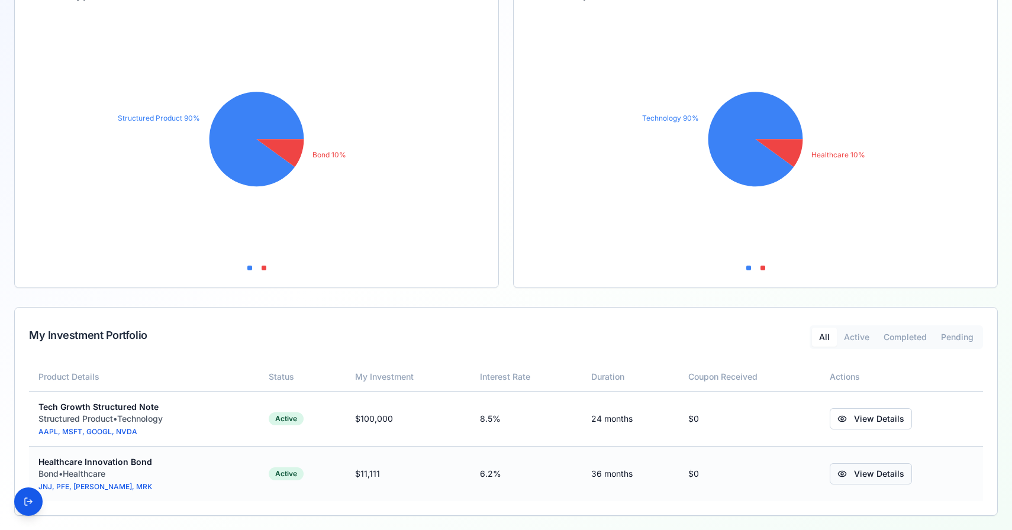
click at [881, 476] on link "View Details" at bounding box center [871, 473] width 82 height 21
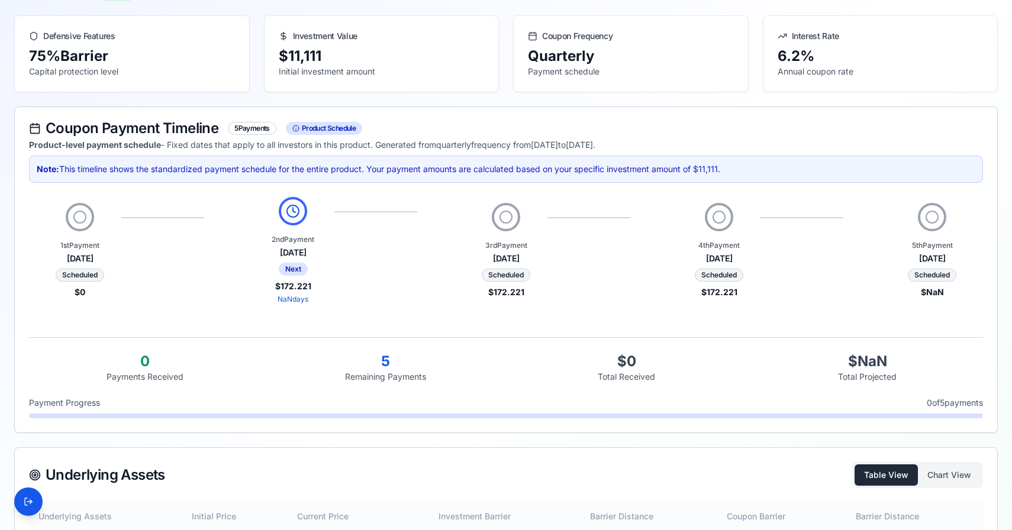
scroll to position [76, 0]
